Goal: Task Accomplishment & Management: Use online tool/utility

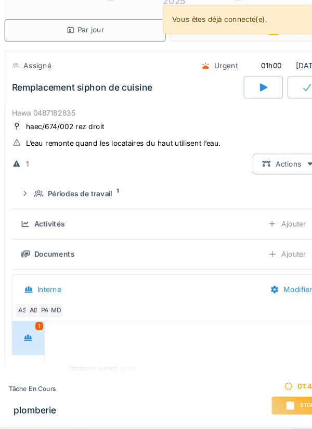
scroll to position [32, 0]
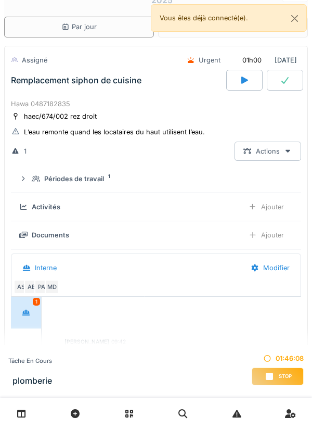
click at [284, 241] on div "Stop" at bounding box center [278, 377] width 52 height 18
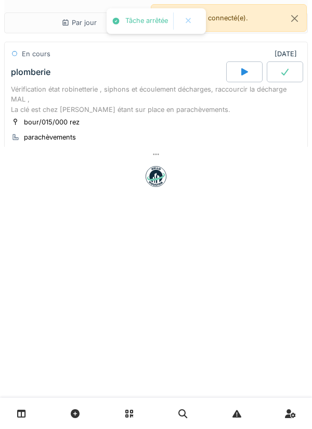
scroll to position [0, 0]
click at [172, 153] on div at bounding box center [156, 154] width 304 height 15
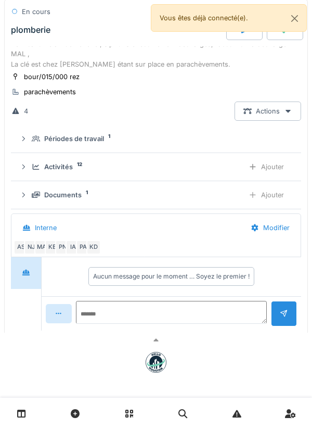
scroll to position [49, 0]
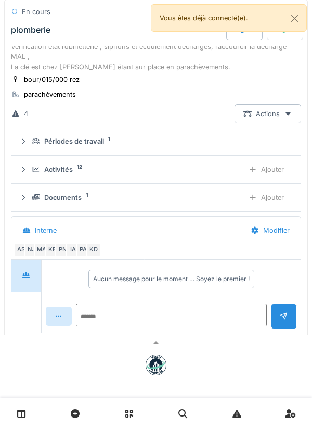
click at [279, 174] on div "Ajouter" at bounding box center [266, 169] width 53 height 19
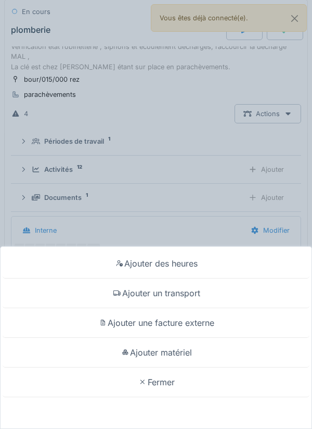
click at [139, 241] on div "Ajouter matériel" at bounding box center [156, 353] width 307 height 30
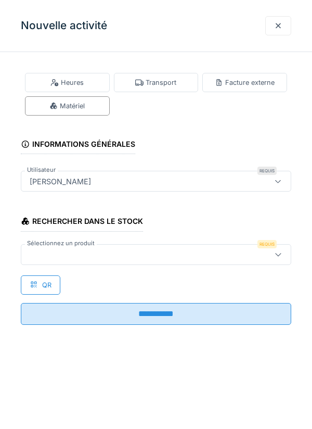
click at [43, 241] on div at bounding box center [139, 254] width 227 height 11
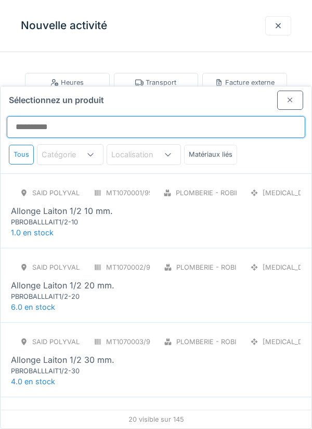
click at [163, 116] on input "Sélectionnez un produit" at bounding box center [156, 127] width 299 height 22
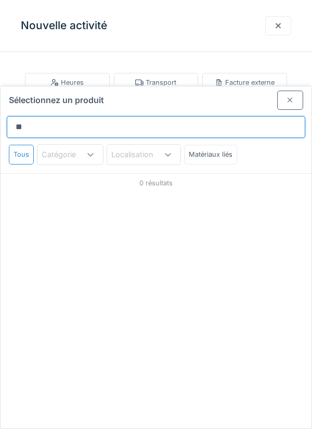
type input "*"
type input "****"
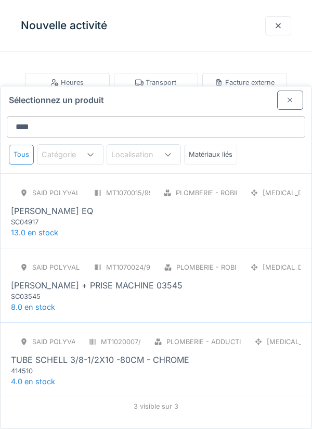
click at [32, 188] on div "SAID polyvalent RE MT1070015/999/012 Plomberie - Robinetterie PCE ROBINET SCHEL…" at bounding box center [156, 210] width 311 height 74
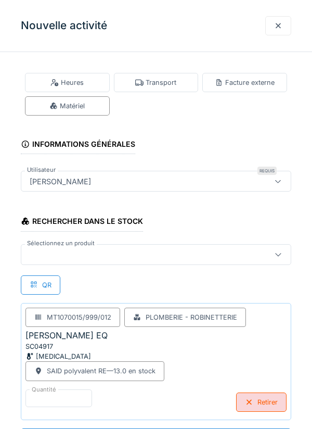
scroll to position [51, 0]
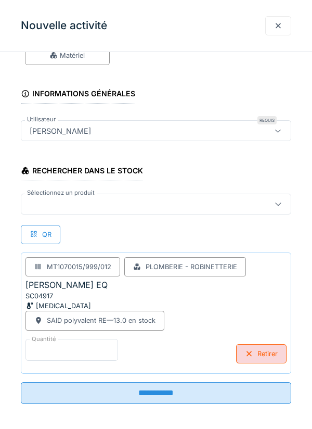
click at [93, 241] on input "*" at bounding box center [72, 350] width 93 height 22
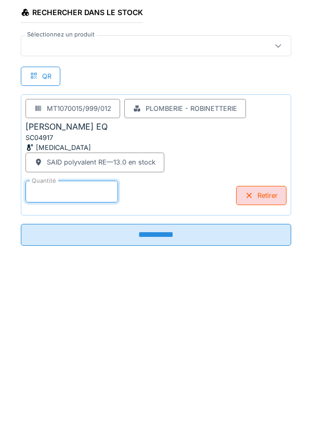
scroll to position [54, 0]
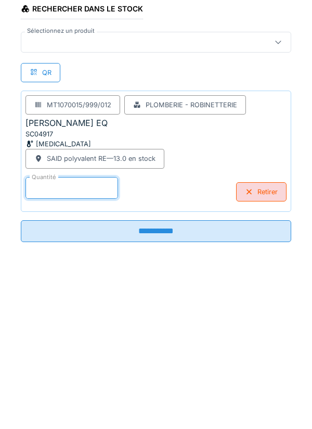
type input "*"
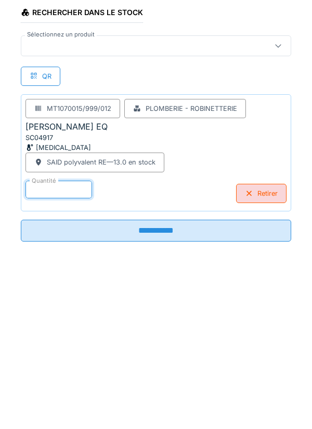
click at [197, 241] on input "**********" at bounding box center [156, 389] width 271 height 22
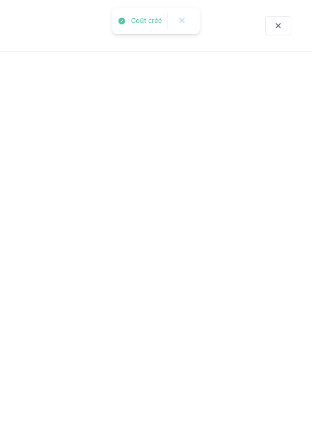
scroll to position [0, 0]
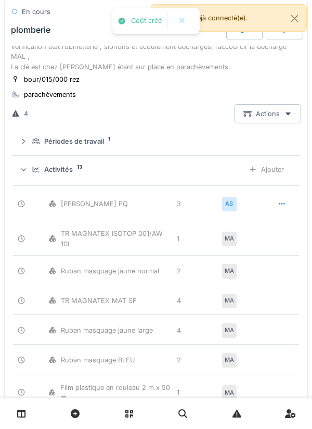
click at [261, 171] on div "Ajouter" at bounding box center [266, 169] width 53 height 19
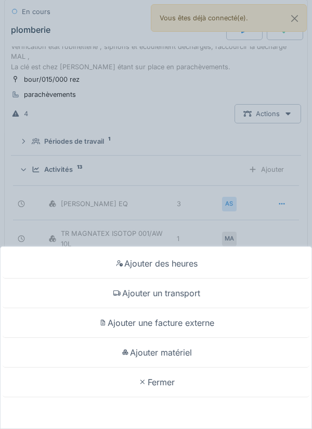
click at [185, 241] on div "Ajouter matériel" at bounding box center [156, 353] width 307 height 30
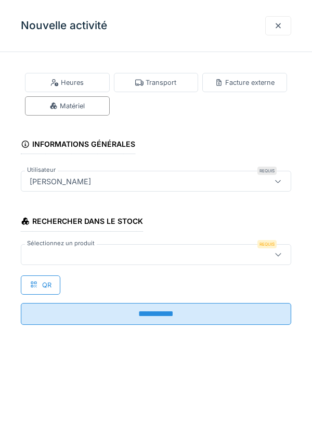
click at [145, 241] on div at bounding box center [139, 254] width 227 height 11
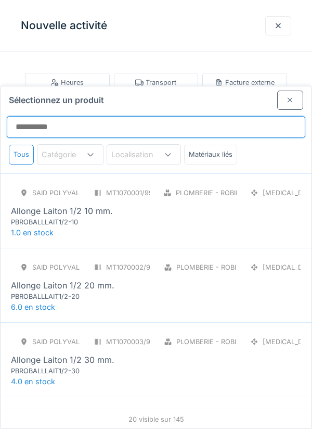
click at [162, 116] on input "Sélectionnez un produit" at bounding box center [156, 127] width 299 height 22
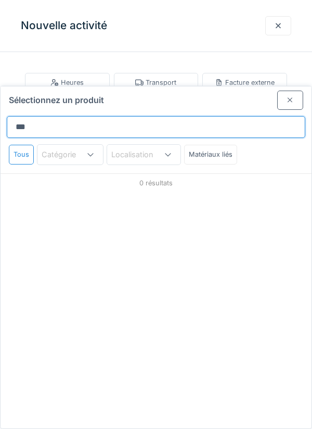
type input "****"
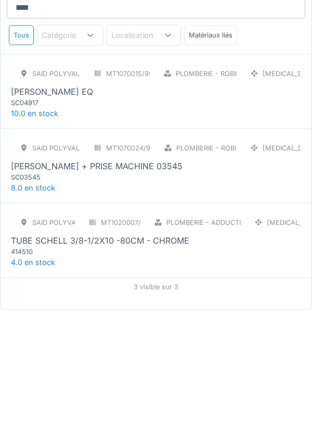
click at [150, 241] on div "SAID polyvalent RE MT1070024/999/012 Plomberie - Robinetterie PCE ROB SCHELL + …" at bounding box center [156, 280] width 291 height 44
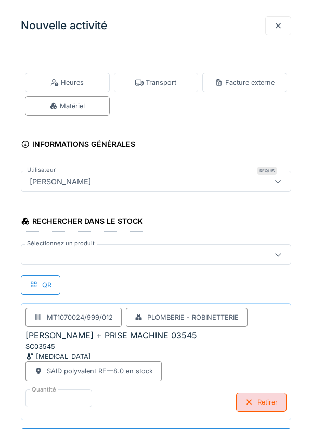
click at [159, 241] on div at bounding box center [156, 254] width 271 height 21
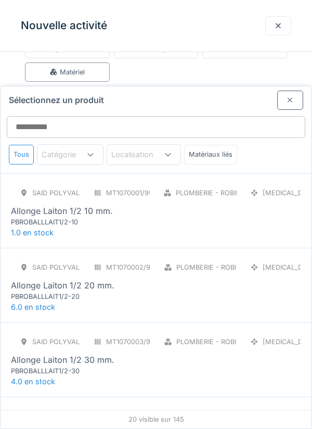
scroll to position [40, 0]
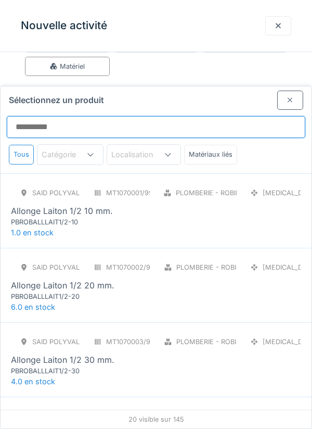
click at [154, 116] on input "Sélectionnez un produit" at bounding box center [156, 127] width 299 height 22
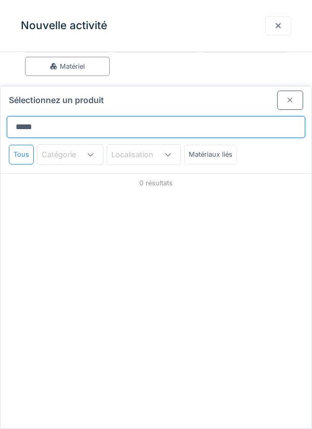
type input "*******"
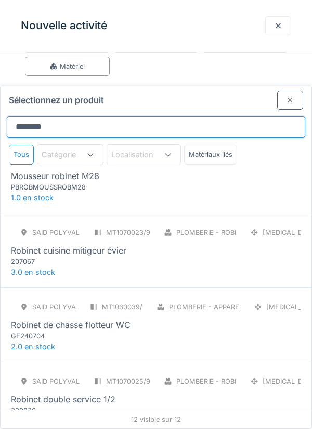
scroll to position [34, 0]
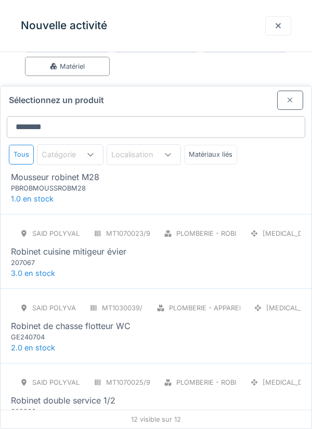
click at [149, 153] on div "SAID polyvalent RE MT1070011/999/012 Plomberie - Robinetterie PCE Mousseur robi…" at bounding box center [156, 171] width 291 height 44
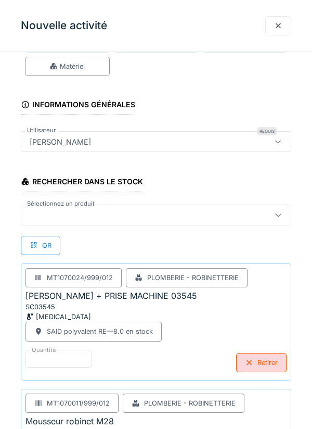
click at [137, 221] on div at bounding box center [156, 215] width 271 height 21
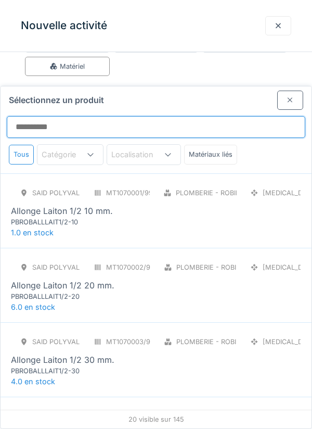
click at [173, 116] on input "Sélectionnez un produit" at bounding box center [156, 127] width 299 height 22
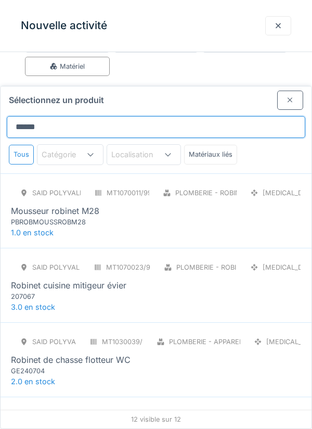
type input "*****"
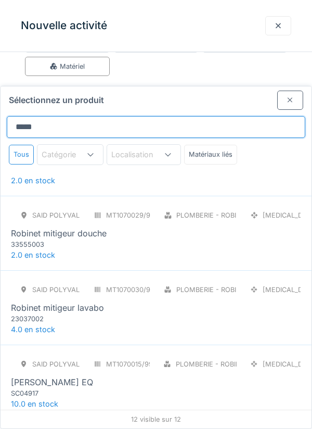
scroll to position [423, 0]
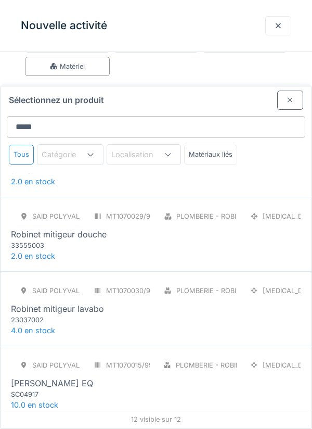
click at [148, 241] on div "SAID polyvalent RE MT1070030/999/012 Plomberie - Robinetterie PCE Robinet mitig…" at bounding box center [156, 303] width 291 height 44
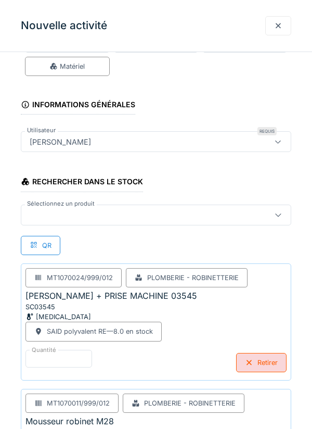
click at [147, 221] on div at bounding box center [156, 215] width 271 height 21
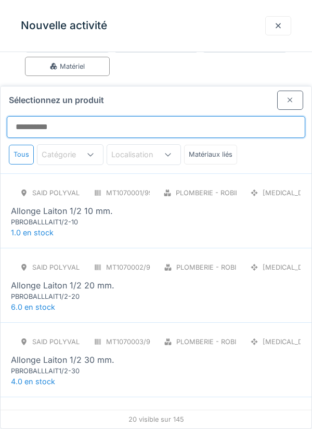
click at [177, 116] on input "Sélectionnez un produit" at bounding box center [156, 127] width 299 height 22
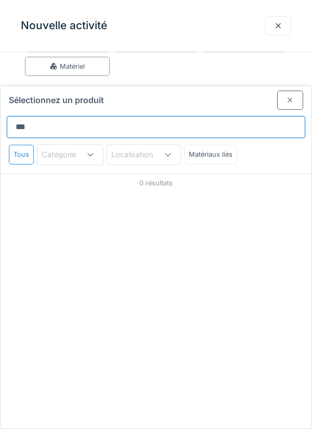
type input "****"
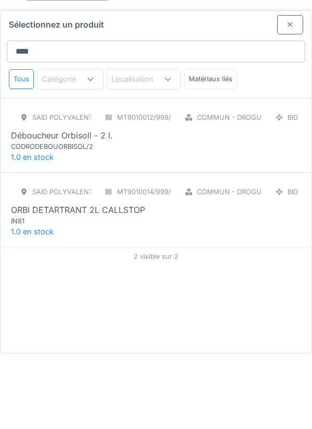
click at [167, 241] on div "ORBI DETARTRANT 2L CALLSTOP" at bounding box center [156, 285] width 291 height 12
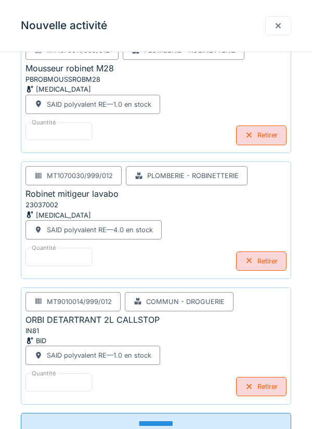
scroll to position [428, 0]
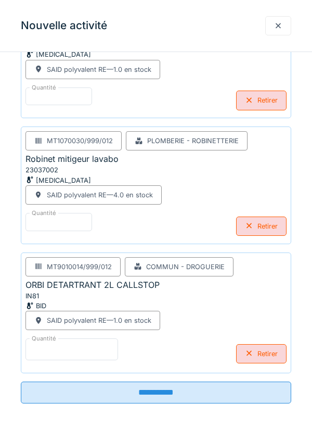
click at [85, 241] on input "*" at bounding box center [72, 349] width 93 height 22
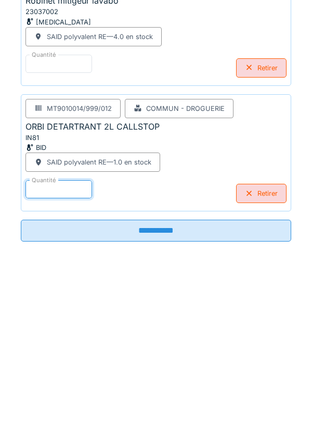
click at [237, 241] on input "**********" at bounding box center [156, 389] width 271 height 22
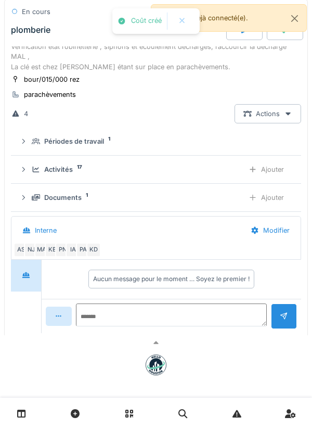
scroll to position [0, 0]
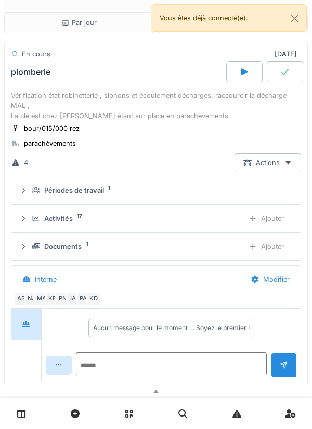
click at [303, 241] on link at bounding box center [291, 413] width 27 height 24
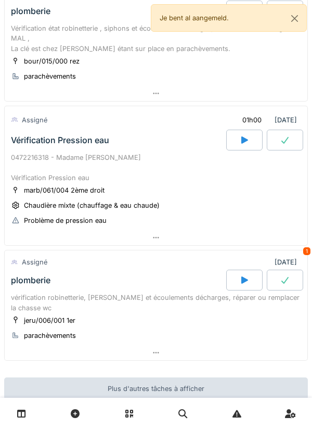
scroll to position [376, 0]
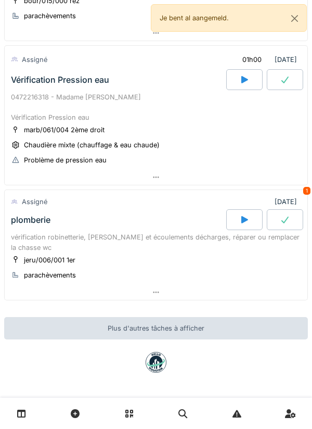
click at [250, 79] on div at bounding box center [245, 79] width 36 height 21
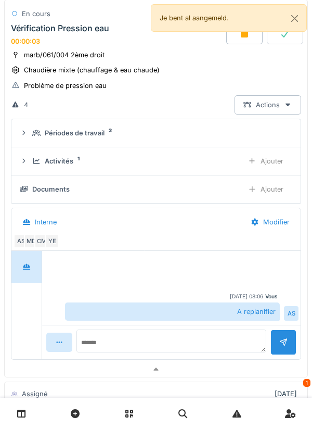
scroll to position [458, 0]
click at [263, 159] on div "Ajouter" at bounding box center [266, 161] width 53 height 19
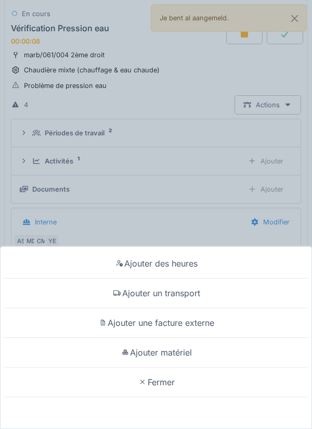
click at [191, 293] on div "Ajouter un transport" at bounding box center [156, 294] width 307 height 30
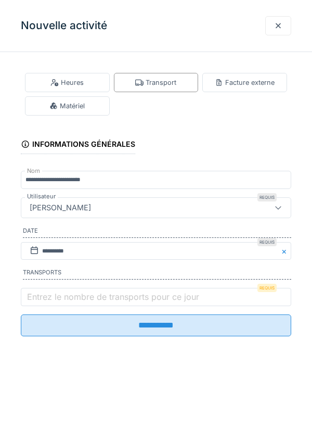
click at [131, 303] on label "Entrez le nombre de transports pour ce jour" at bounding box center [113, 297] width 177 height 12
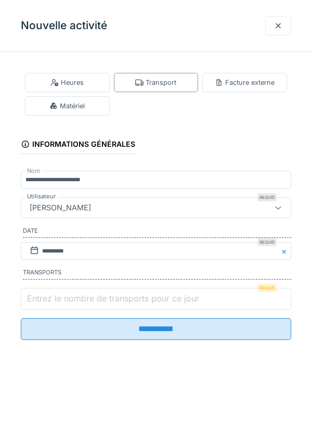
click at [131, 304] on input "Entrez le nombre de transports pour ce jour" at bounding box center [156, 299] width 271 height 22
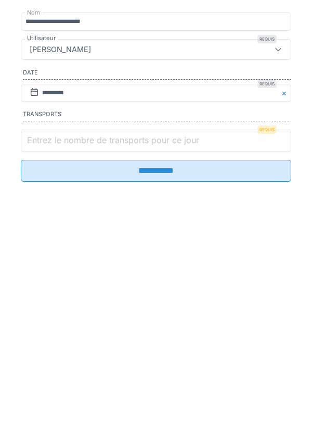
type input "*"
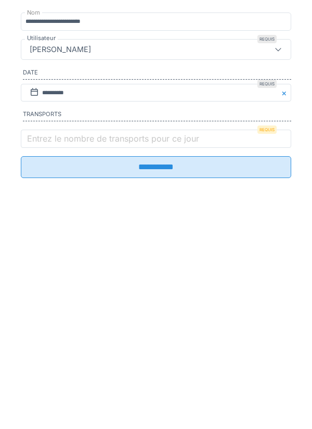
click at [164, 336] on input "**********" at bounding box center [156, 326] width 271 height 22
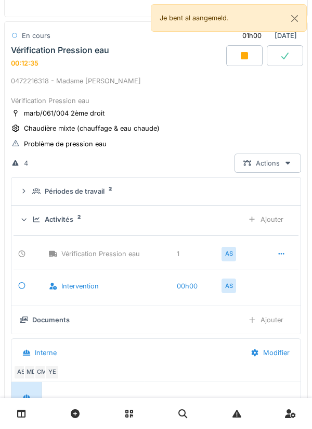
scroll to position [411, 0]
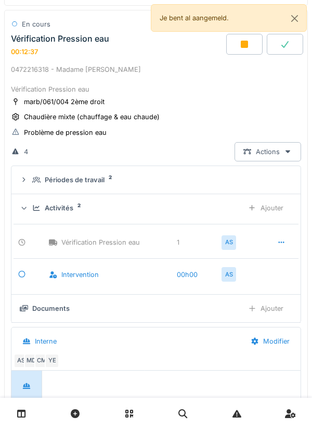
click at [36, 364] on div "CM" at bounding box center [41, 361] width 15 height 15
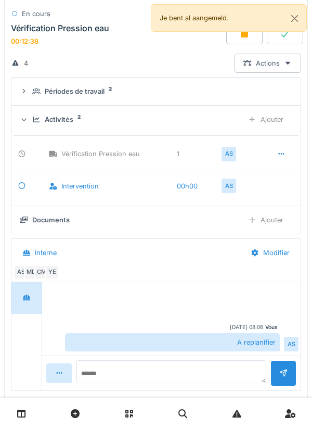
scroll to position [504, 0]
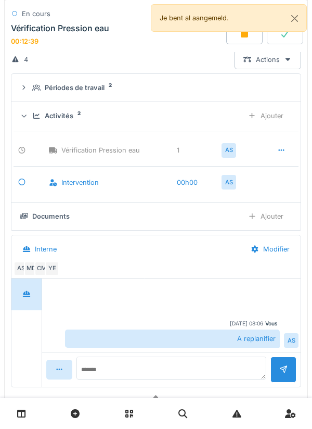
click at [30, 271] on div "MD" at bounding box center [31, 268] width 15 height 15
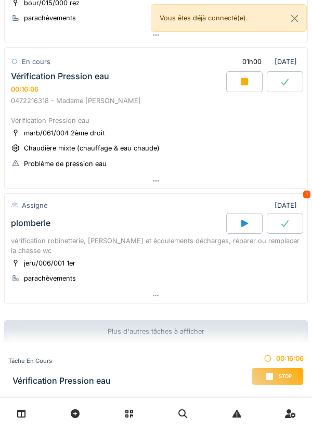
scroll to position [378, 0]
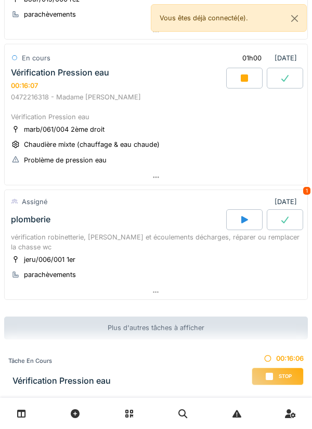
click at [195, 177] on div at bounding box center [156, 177] width 303 height 15
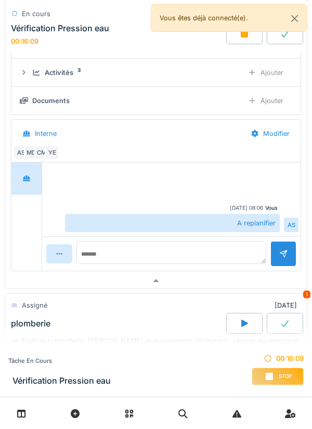
scroll to position [550, 0]
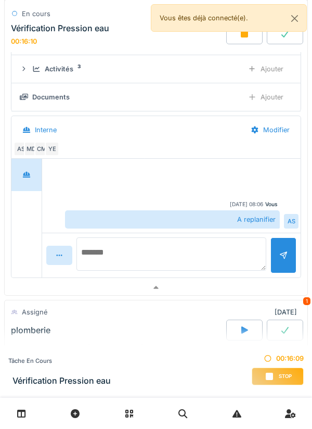
click at [220, 249] on textarea at bounding box center [172, 253] width 190 height 33
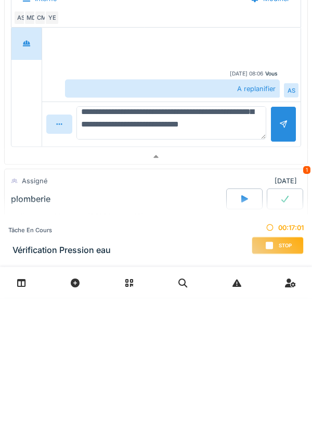
scroll to position [87, 0]
type textarea "**********"
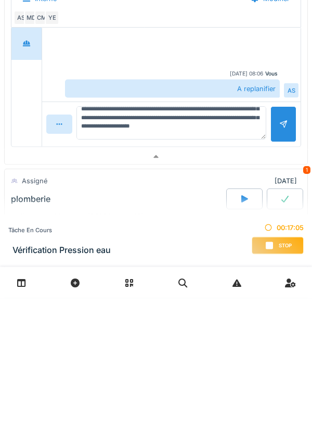
click at [304, 256] on div "**********" at bounding box center [156, 101] width 304 height 357
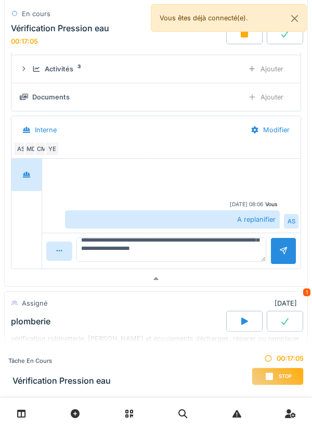
scroll to position [46, 0]
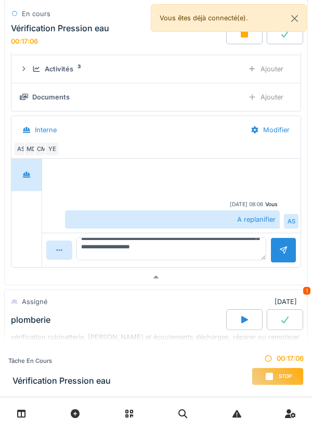
click at [286, 255] on div at bounding box center [284, 250] width 8 height 10
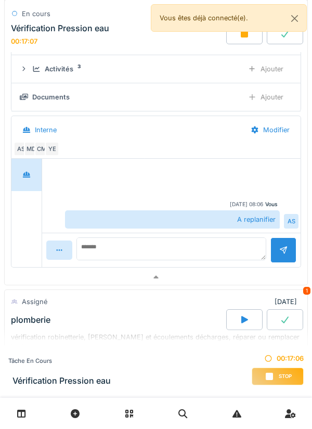
scroll to position [3, 0]
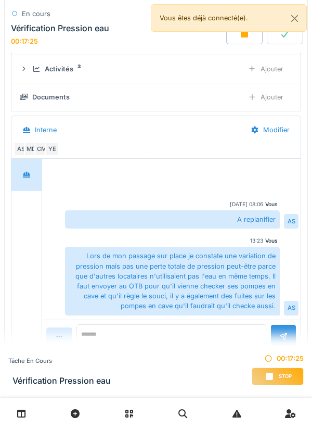
click at [272, 102] on div "Ajouter" at bounding box center [266, 96] width 53 height 19
click at [56, 101] on div "Documents" at bounding box center [50, 97] width 37 height 10
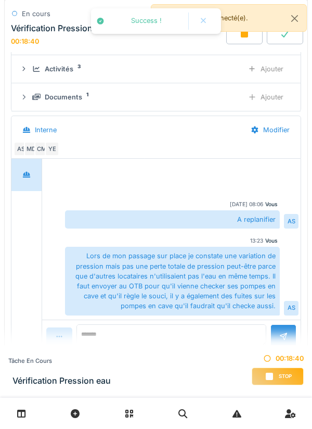
click at [274, 98] on div "Ajouter" at bounding box center [266, 96] width 53 height 19
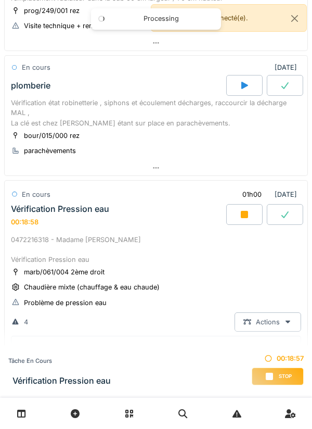
scroll to position [236, 0]
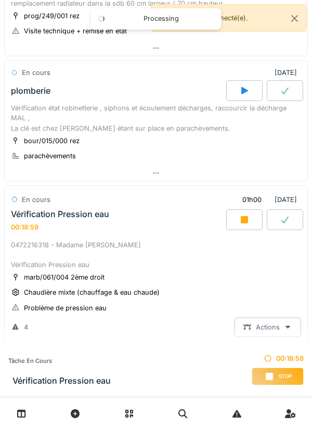
click at [79, 176] on div at bounding box center [156, 173] width 303 height 15
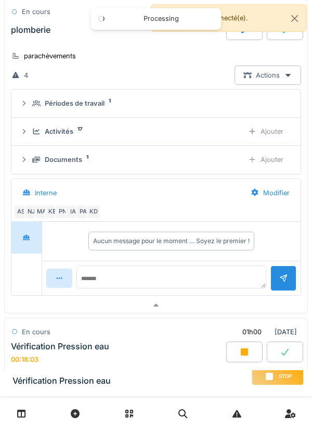
scroll to position [346, 0]
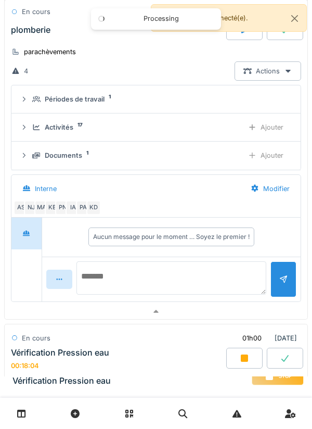
click at [208, 275] on textarea at bounding box center [172, 277] width 190 height 33
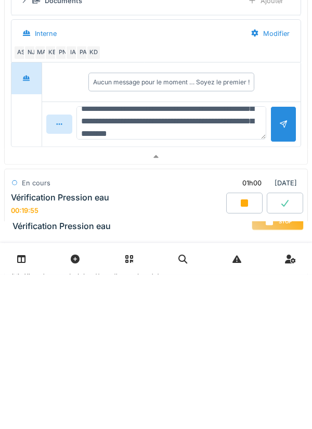
scroll to position [50, 0]
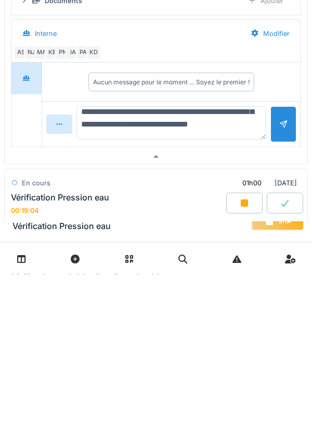
type textarea "**********"
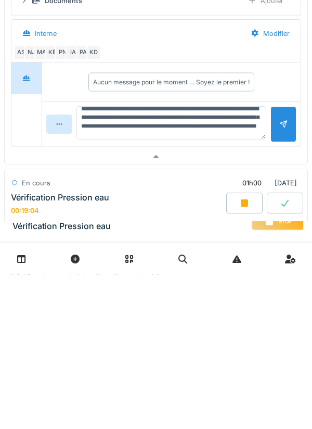
click at [286, 282] on div at bounding box center [284, 279] width 8 height 10
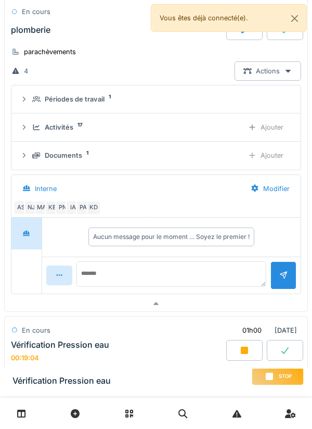
scroll to position [0, 0]
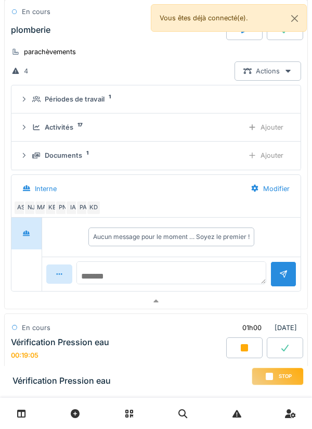
click at [207, 272] on textarea at bounding box center [172, 272] width 190 height 23
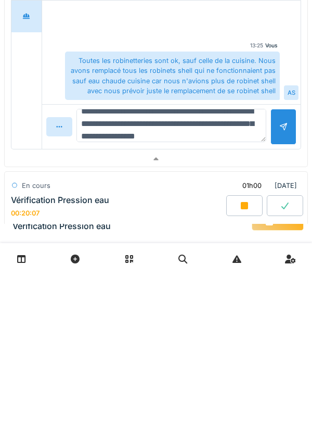
scroll to position [25, 0]
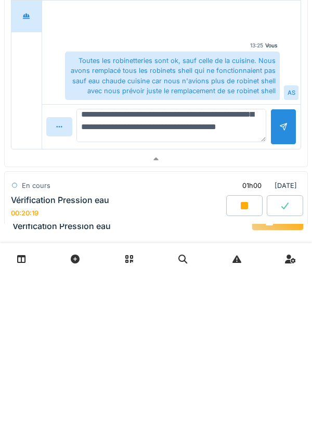
type textarea "**********"
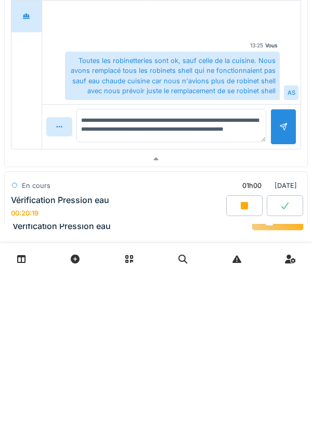
click at [279, 287] on div at bounding box center [284, 281] width 26 height 36
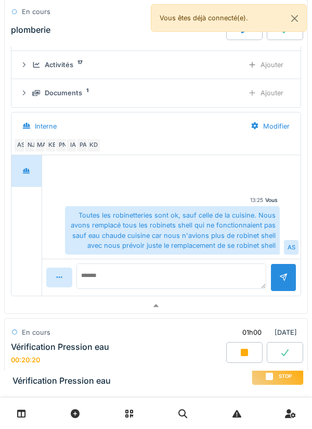
scroll to position [0, 0]
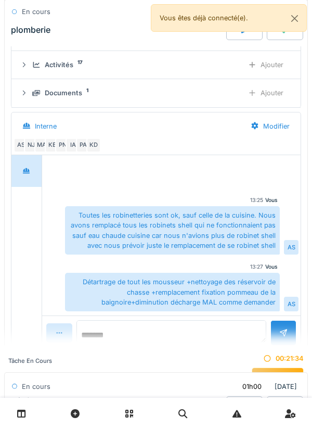
click at [124, 331] on textarea at bounding box center [172, 331] width 190 height 23
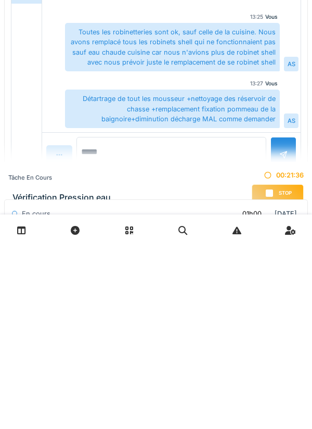
type textarea "******"
type textarea "**********"
click at [292, 340] on div at bounding box center [284, 338] width 26 height 36
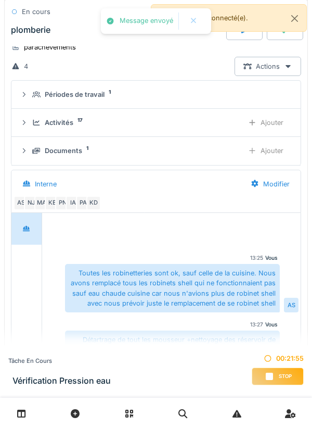
scroll to position [350, 0]
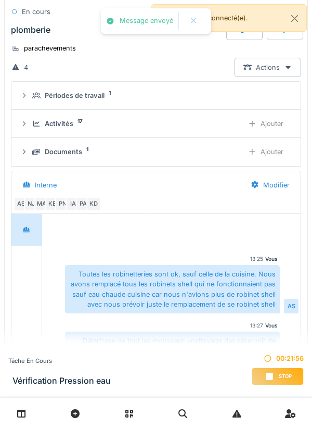
click at [272, 153] on div "Ajouter" at bounding box center [266, 151] width 53 height 19
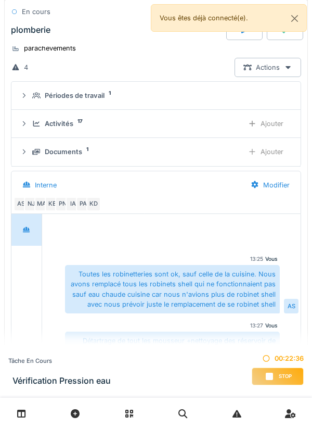
click at [273, 383] on div "Stop" at bounding box center [278, 377] width 52 height 18
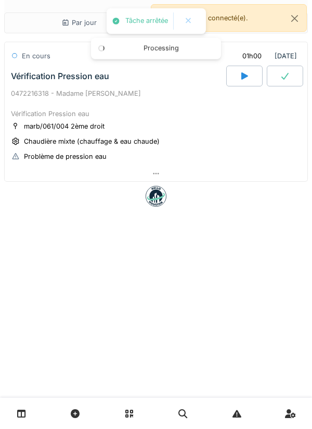
click at [277, 383] on div "Par jour En retard 19 En cours 01h00 12/09/2025 Vérification Pression eau 04722…" at bounding box center [156, 214] width 312 height 429
click at [58, 177] on div at bounding box center [156, 173] width 303 height 15
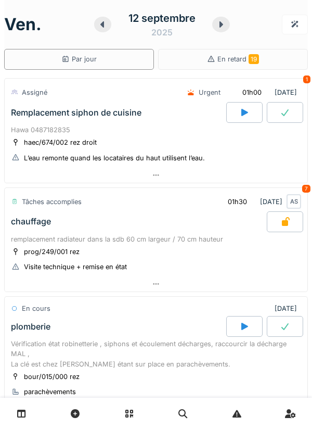
click at [164, 173] on div at bounding box center [156, 175] width 303 height 15
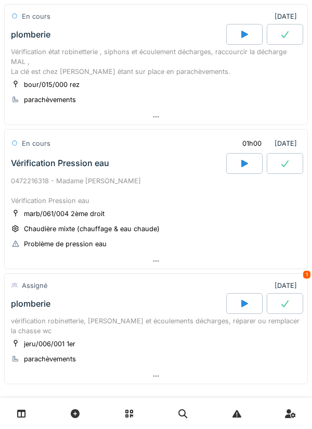
scroll to position [669, 0]
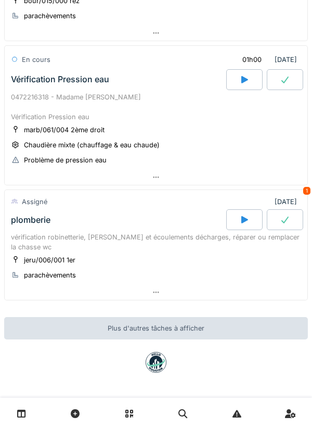
click at [152, 285] on div at bounding box center [156, 292] width 303 height 15
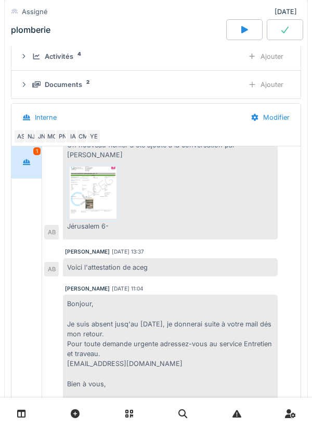
scroll to position [124, 0]
